Goal: Transaction & Acquisition: Purchase product/service

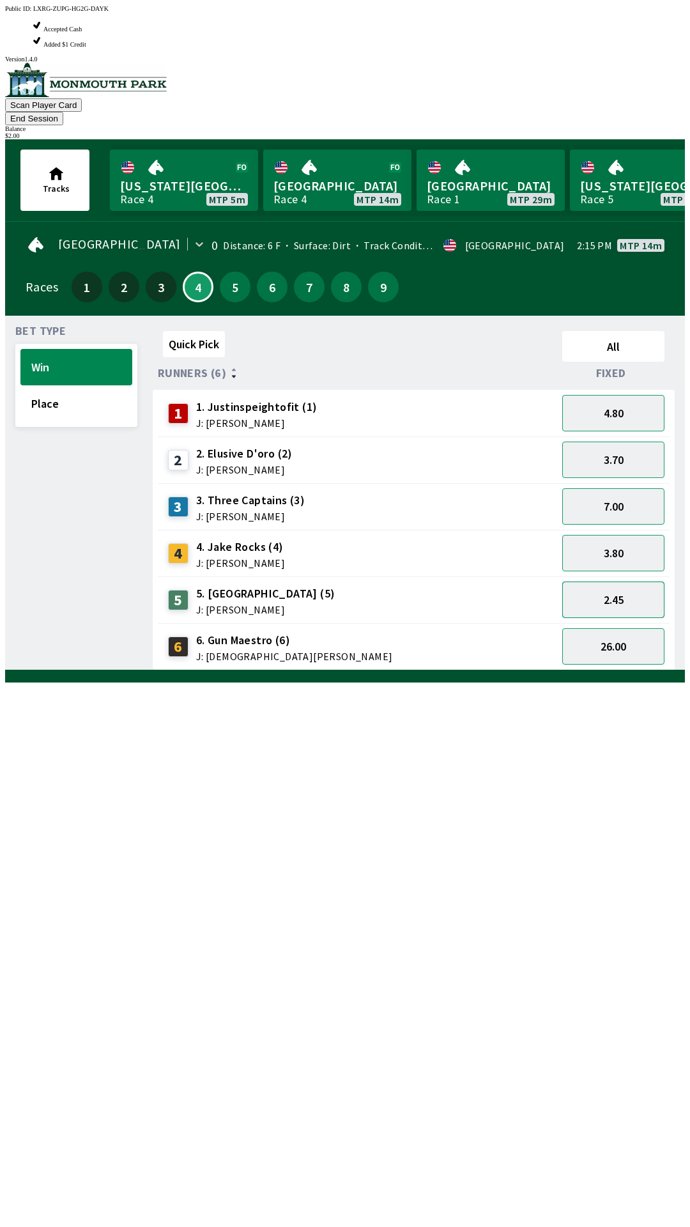
click at [625, 582] on button "2.45" at bounding box center [613, 600] width 102 height 36
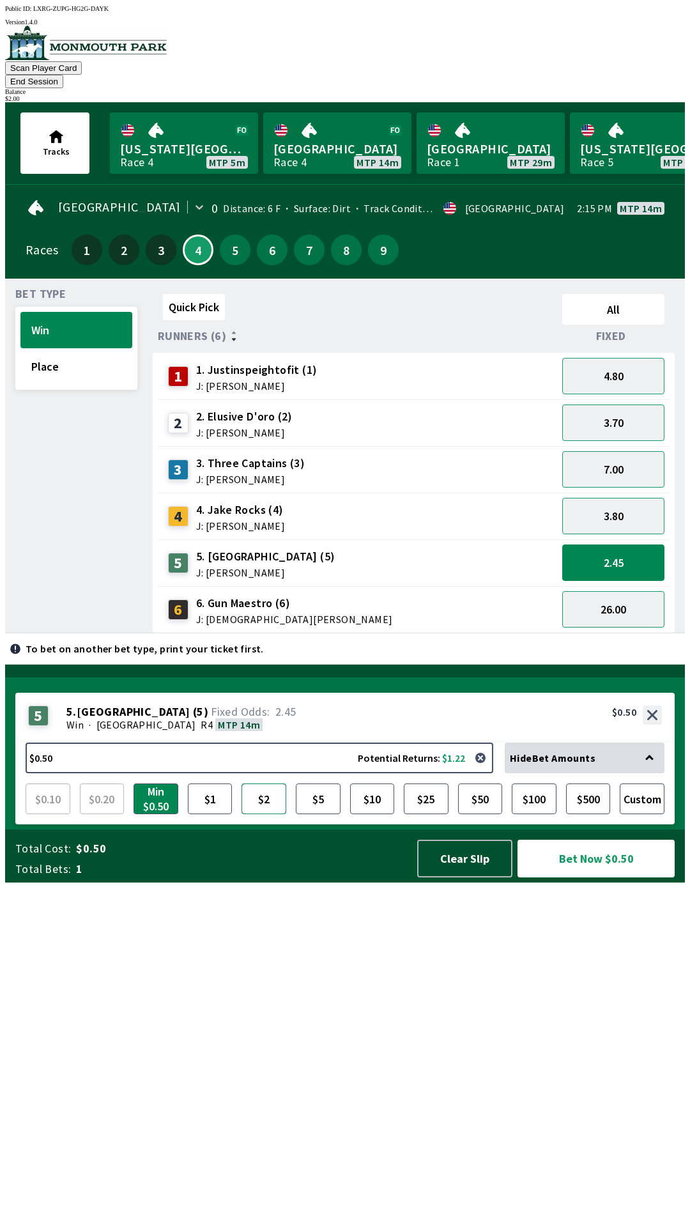
click at [272, 814] on button "$2" at bounding box center [264, 799] width 45 height 31
click at [582, 878] on button "Bet Now $2.00" at bounding box center [596, 859] width 157 height 38
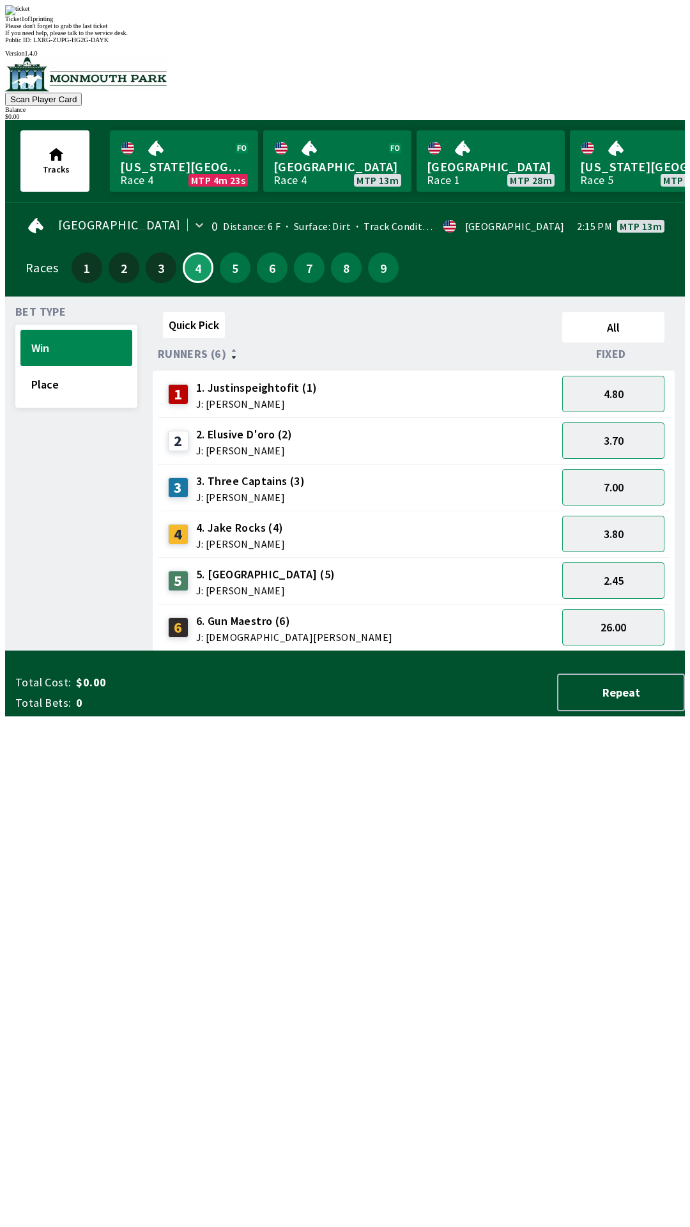
click at [350, 651] on div "Quick Pick All Runners (6) Fixed 1 1. Justinspeightofit (1) J: [PERSON_NAME] 4.…" at bounding box center [419, 479] width 532 height 345
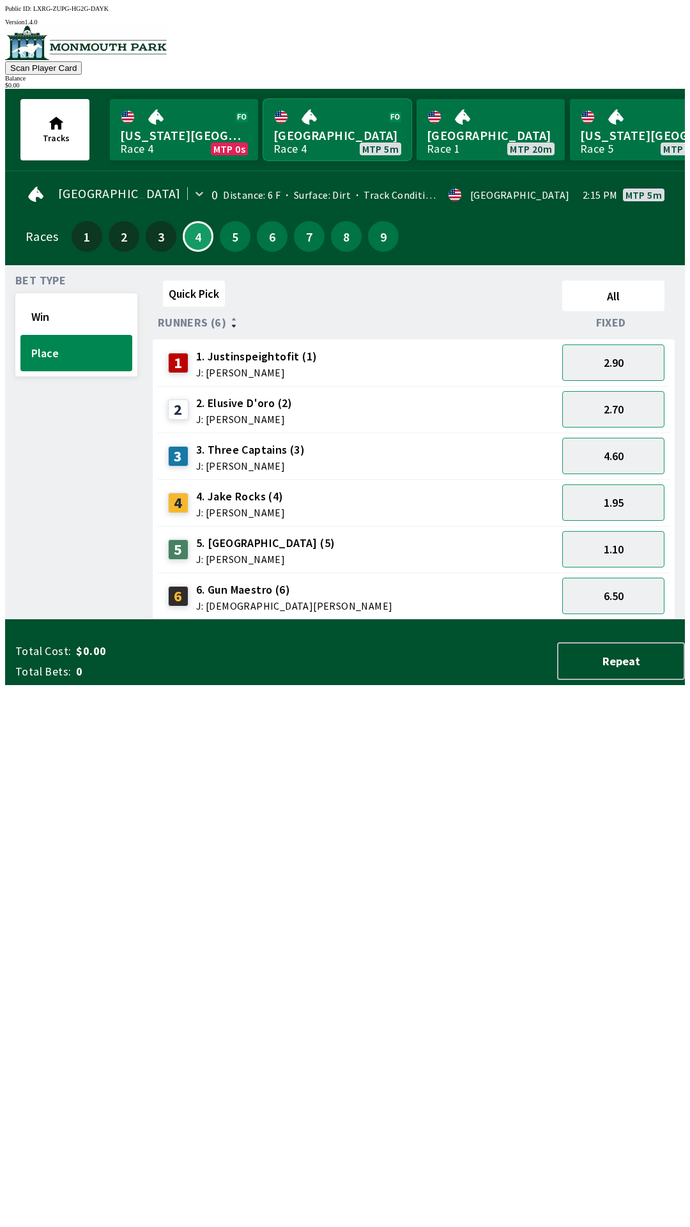
click at [323, 151] on link "Monmouth Park Race 4 MTP 5m" at bounding box center [337, 129] width 148 height 61
click at [320, 148] on link "Monmouth Park Race 4 MTP 5m" at bounding box center [337, 129] width 148 height 61
click at [442, 144] on link "[GEOGRAPHIC_DATA] Race 1 MTP 20m" at bounding box center [491, 129] width 148 height 61
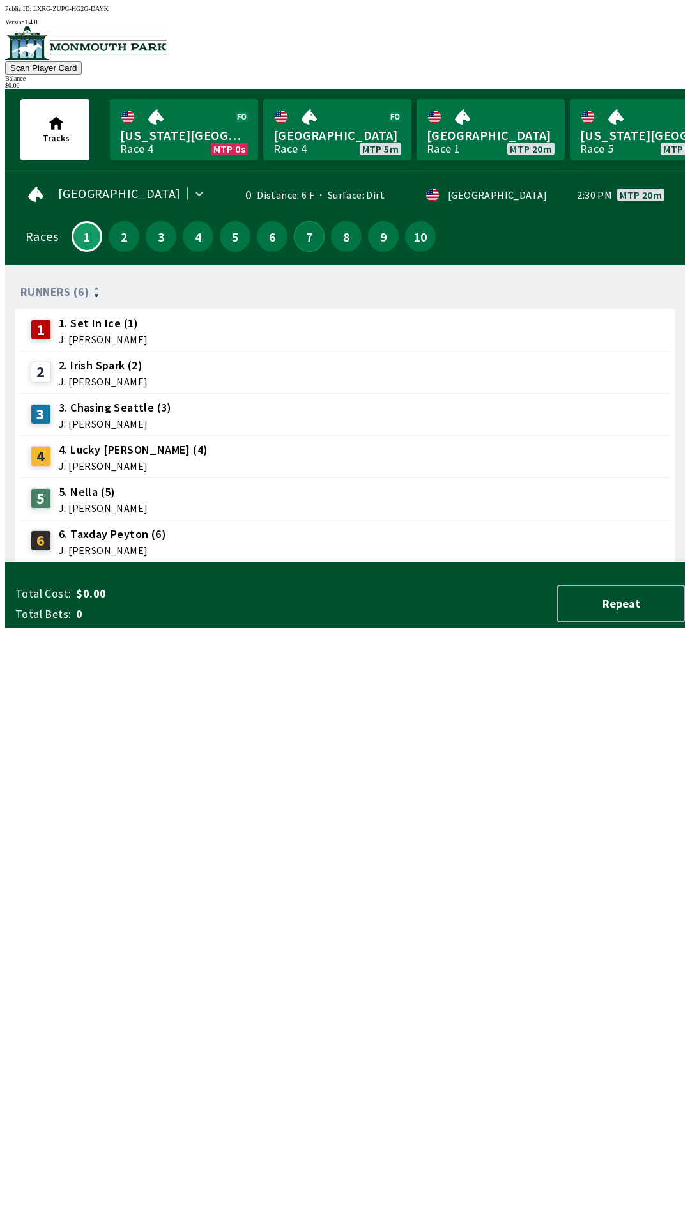
click at [308, 242] on button "7" at bounding box center [309, 236] width 31 height 31
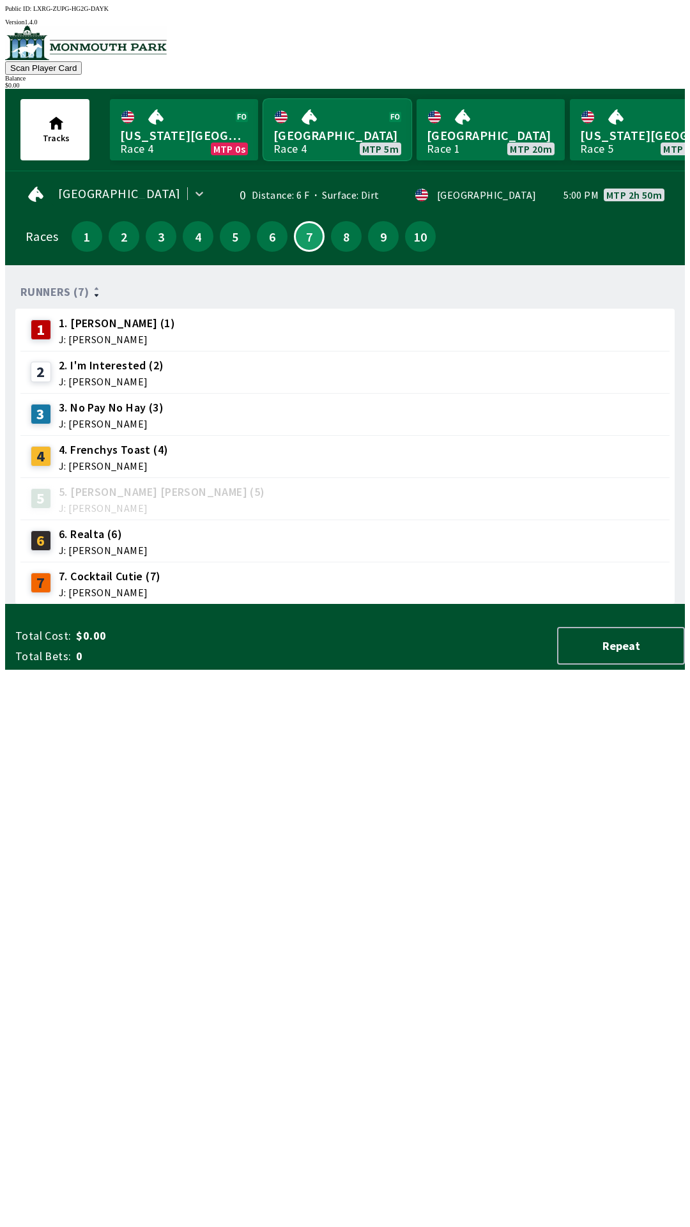
click at [337, 141] on link "Monmouth Park Race 4 MTP 5m" at bounding box center [337, 129] width 148 height 61
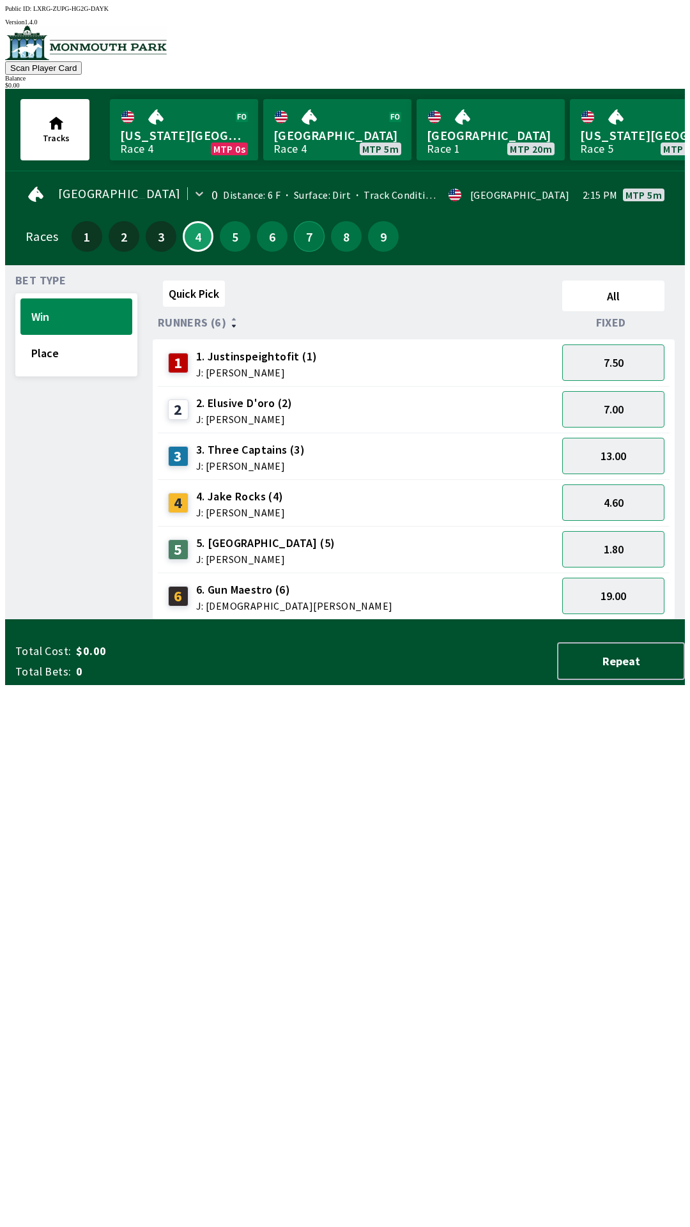
click at [310, 239] on button "7" at bounding box center [309, 236] width 31 height 31
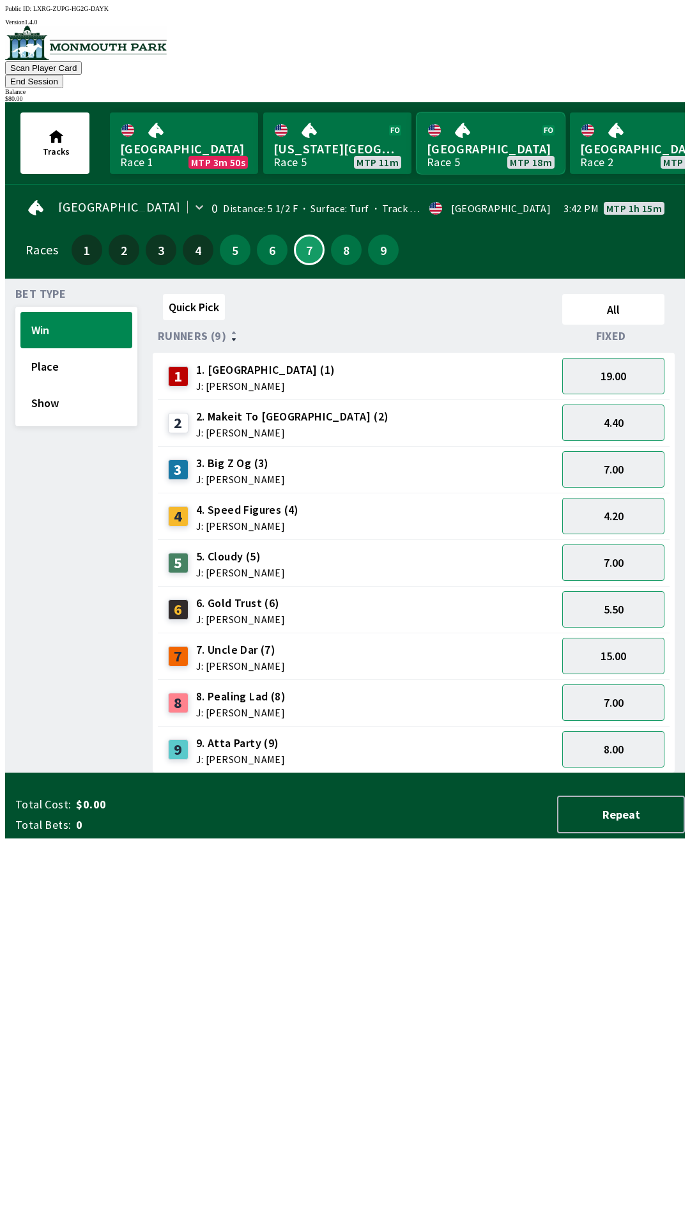
click at [456, 140] on link "[GEOGRAPHIC_DATA] Race 5 MTP 18m" at bounding box center [491, 142] width 148 height 61
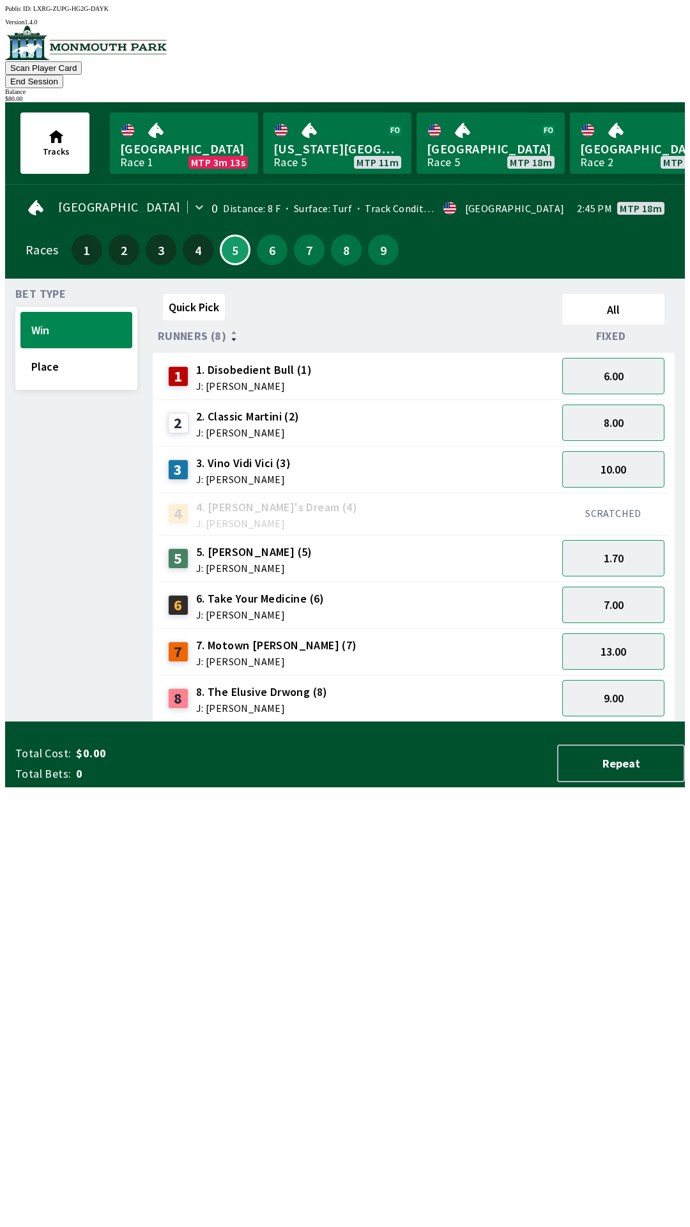
click at [63, 75] on button "End Session" at bounding box center [34, 81] width 58 height 13
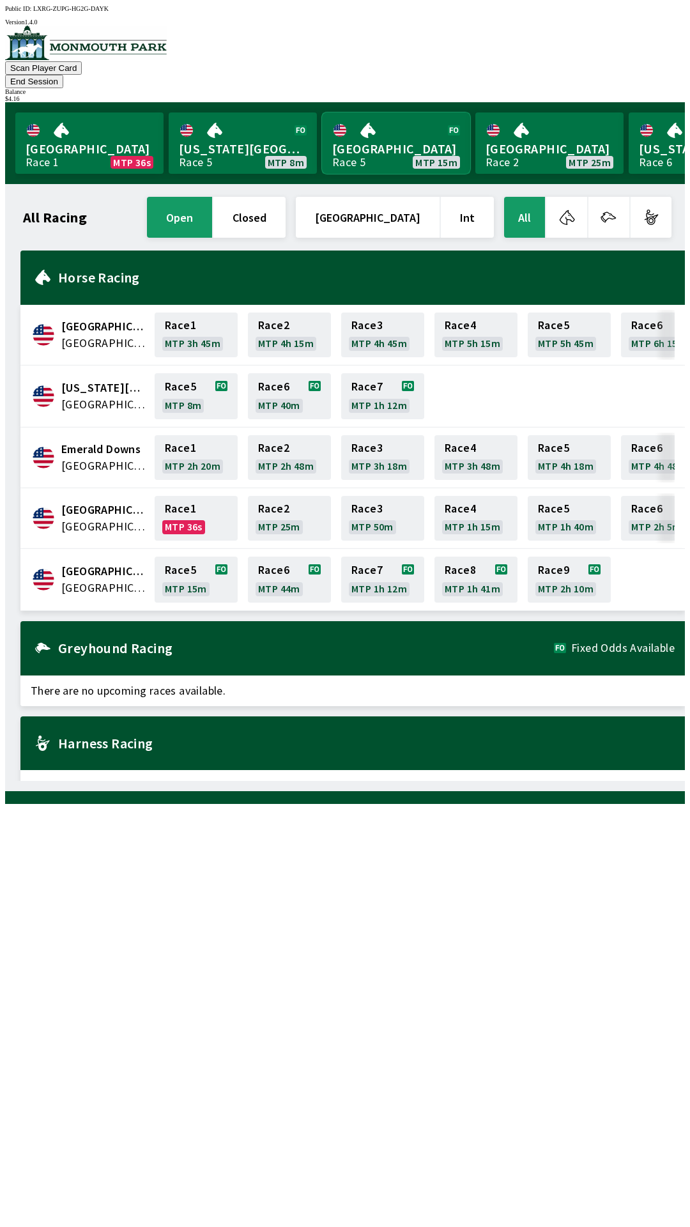
click at [369, 121] on link "[GEOGRAPHIC_DATA] Race 5 MTP 15m" at bounding box center [396, 142] width 148 height 61
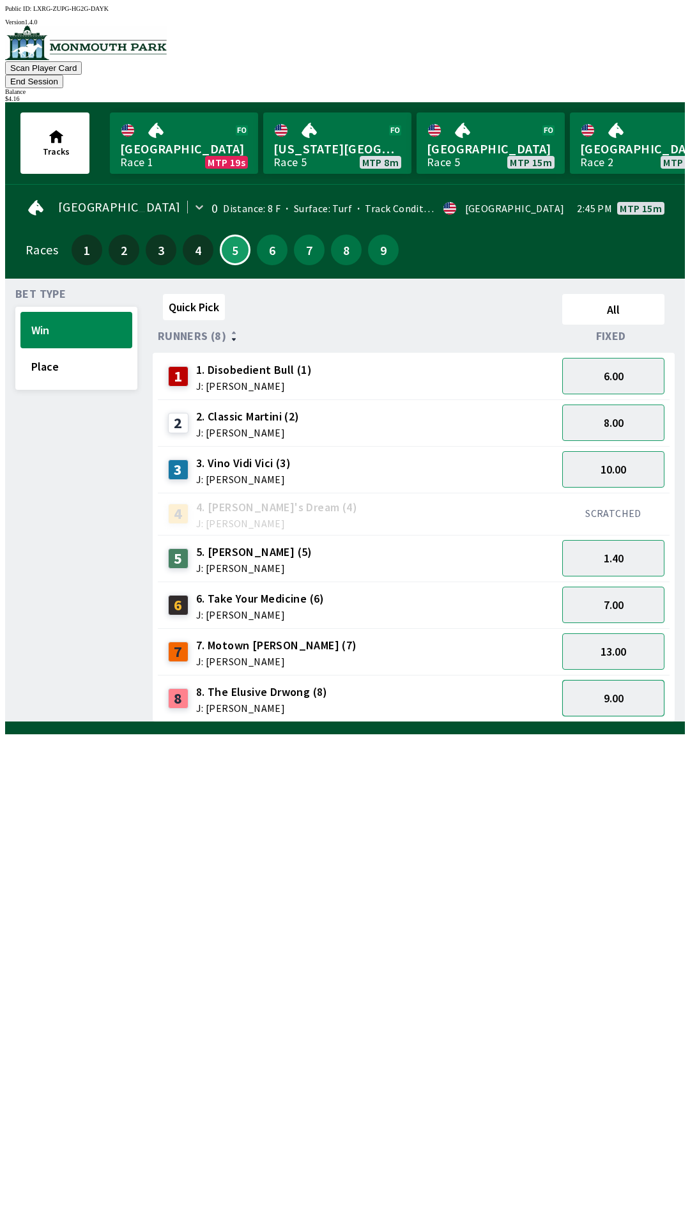
click at [598, 680] on button "9.00" at bounding box center [613, 698] width 102 height 36
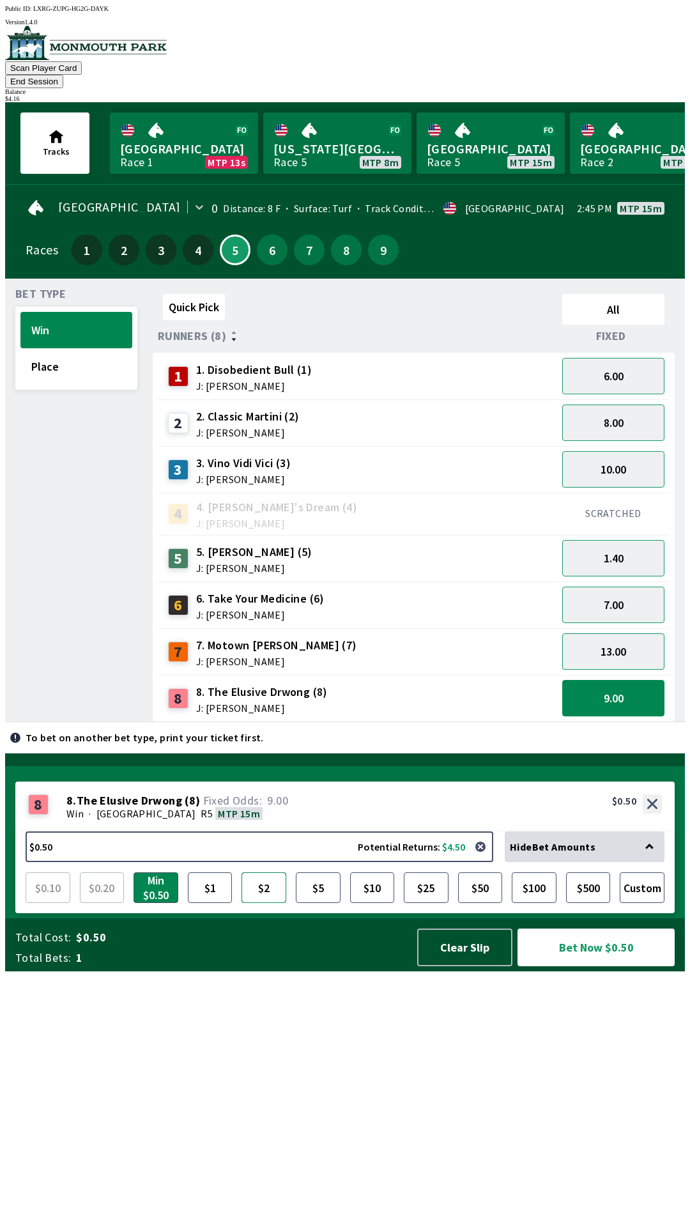
click at [269, 903] on button "$2" at bounding box center [264, 887] width 45 height 31
click at [467, 966] on button "Clear Slip" at bounding box center [464, 948] width 95 height 38
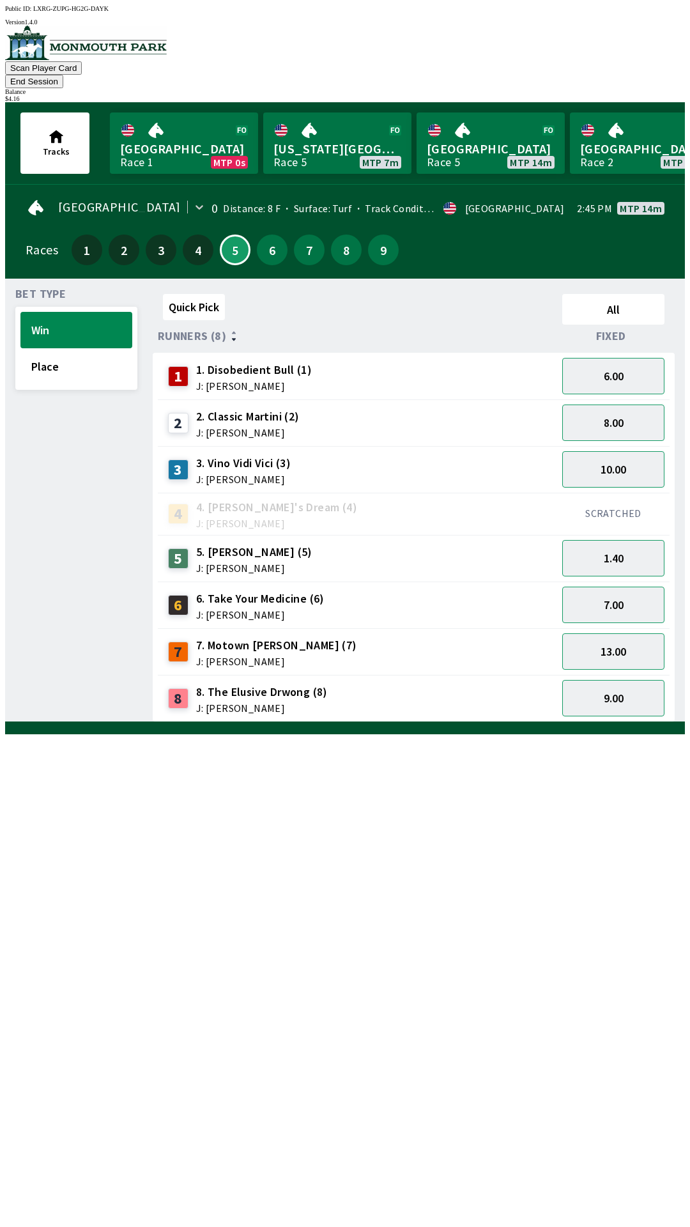
click at [63, 75] on button "End Session" at bounding box center [34, 81] width 58 height 13
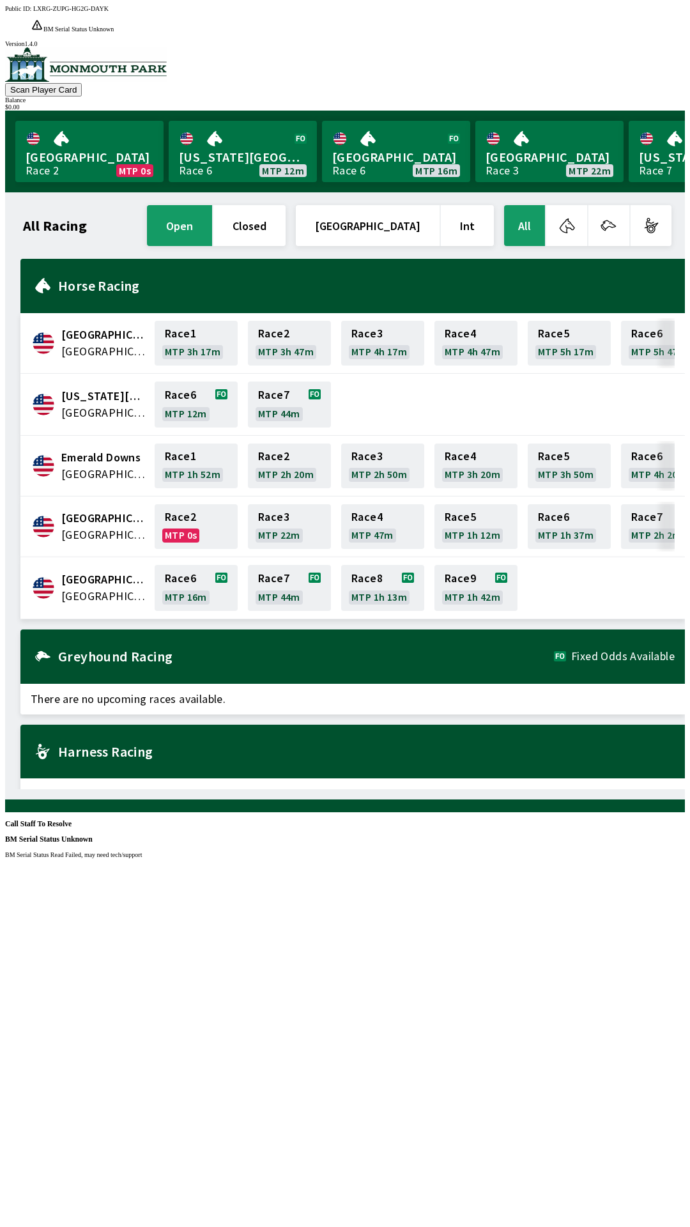
click at [162, 1116] on div "Public ID: LXRG-ZUPG-HG2G-DAYK BM Serial Status Unknown BM Serial Status Read F…" at bounding box center [345, 618] width 680 height 1227
click at [142, 1130] on div "Public ID: LXRG-ZUPG-HG2G-DAYK BM Serial Status Unknown BM Serial Status Read F…" at bounding box center [345, 618] width 680 height 1227
